Goal: Check status: Check status

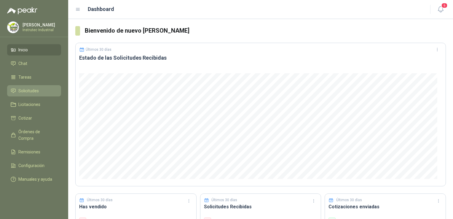
click at [37, 92] on span "Solicitudes" at bounding box center [28, 91] width 20 height 7
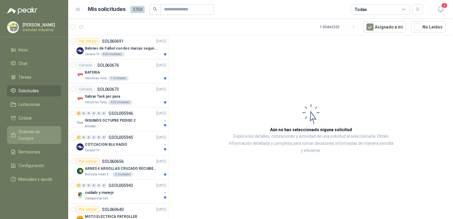
click at [42, 131] on span "Órdenes de Compra" at bounding box center [36, 134] width 37 height 13
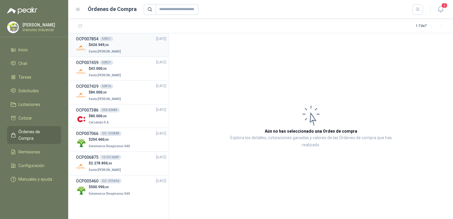
click at [126, 44] on div "$ 424.949 ,00 Santa [PERSON_NAME]" at bounding box center [121, 48] width 90 height 12
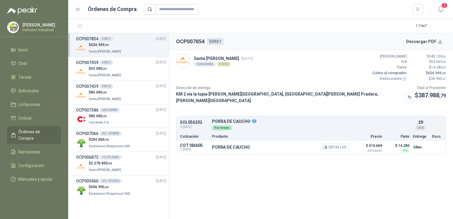
click at [335, 143] on button "Detalles" at bounding box center [335, 147] width 28 height 8
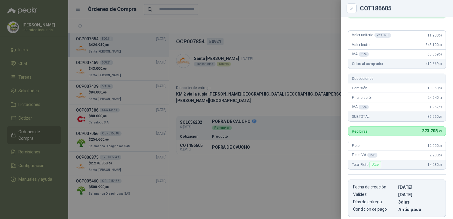
scroll to position [26, 0]
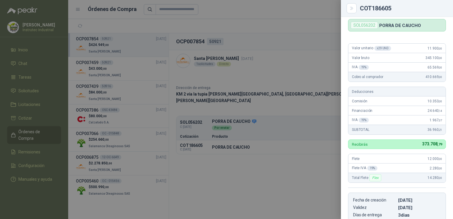
click at [319, 20] on div at bounding box center [226, 109] width 453 height 219
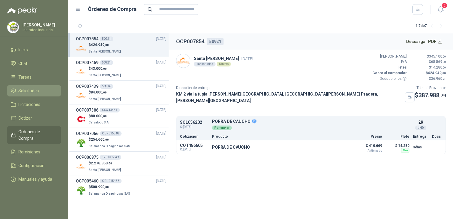
click at [38, 93] on span "Solicitudes" at bounding box center [28, 91] width 20 height 7
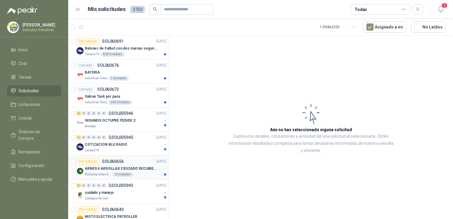
click at [135, 161] on div "Por cotizar SOL060656 [DATE]" at bounding box center [122, 161] width 90 height 7
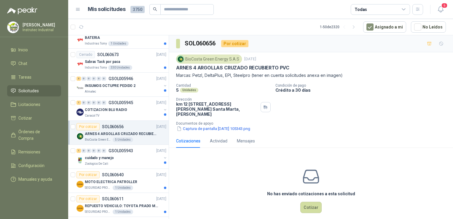
scroll to position [36, 0]
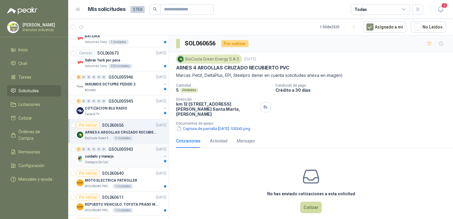
click at [128, 157] on div "cuidado y manejo" at bounding box center [123, 156] width 77 height 7
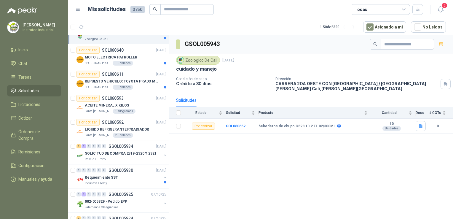
scroll to position [163, 0]
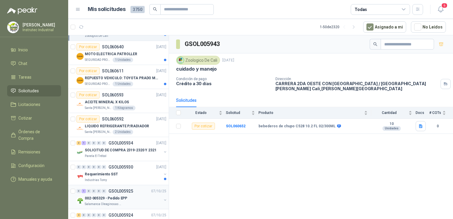
click at [144, 198] on div "002-005329 - Pedido EPP" at bounding box center [123, 198] width 77 height 7
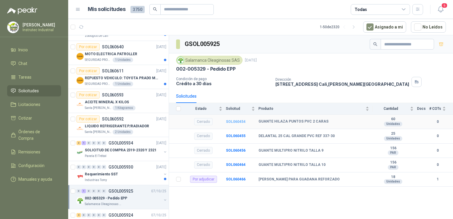
click at [229, 120] on b "SOL060454" at bounding box center [236, 122] width 20 height 4
